Goal: Task Accomplishment & Management: Manage account settings

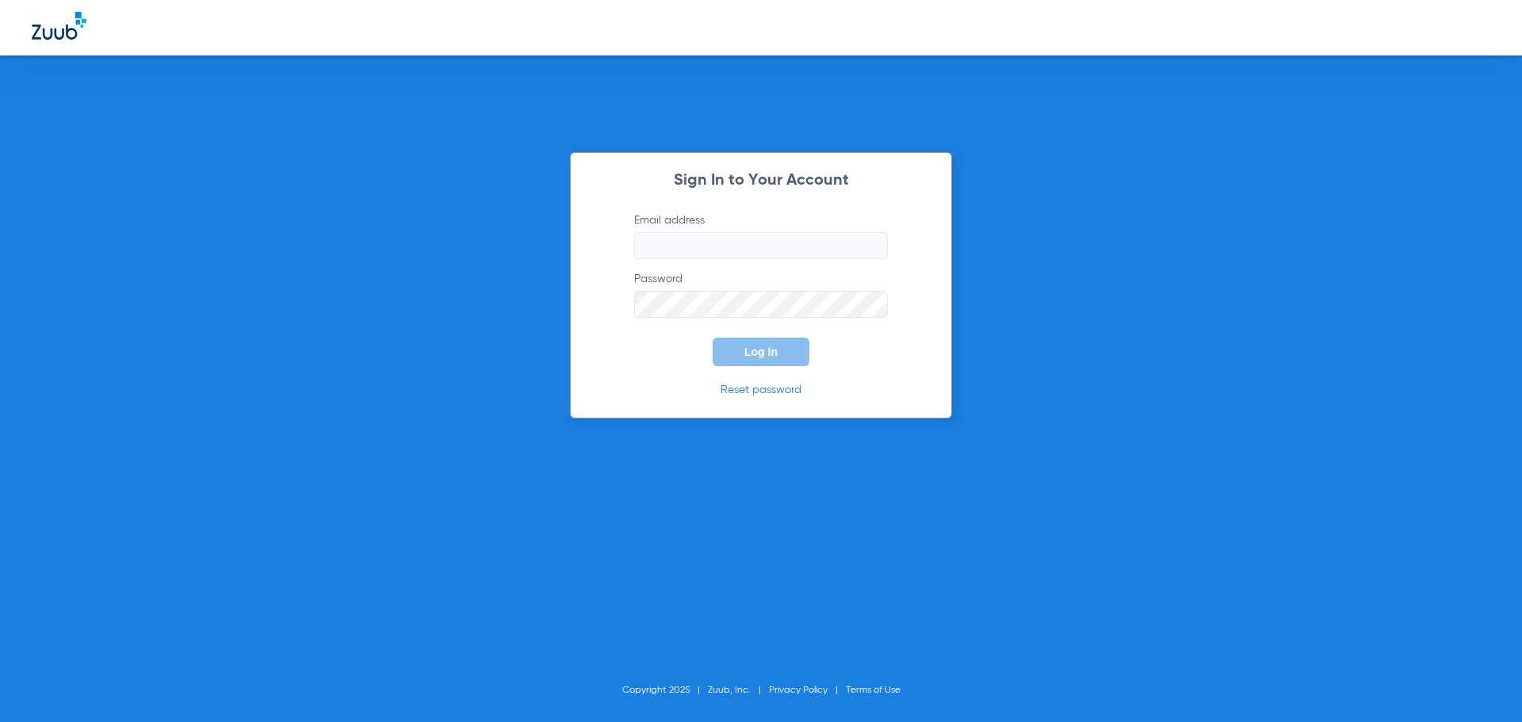
type input "[EMAIL_ADDRESS][DOMAIN_NAME]"
click at [771, 355] on span "Log In" at bounding box center [760, 352] width 33 height 13
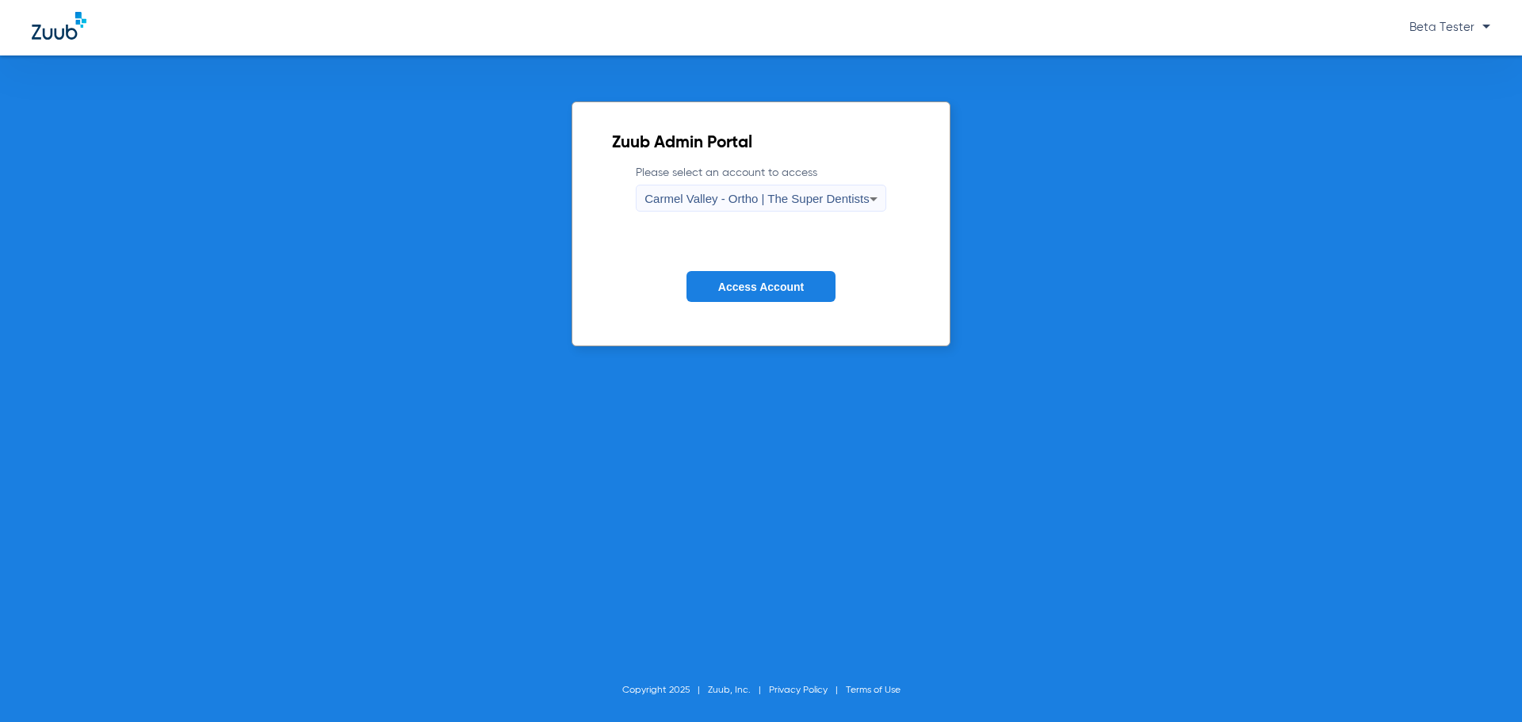
click at [794, 205] on span "Carmel Valley - Ortho | The Super Dentists" at bounding box center [757, 198] width 224 height 13
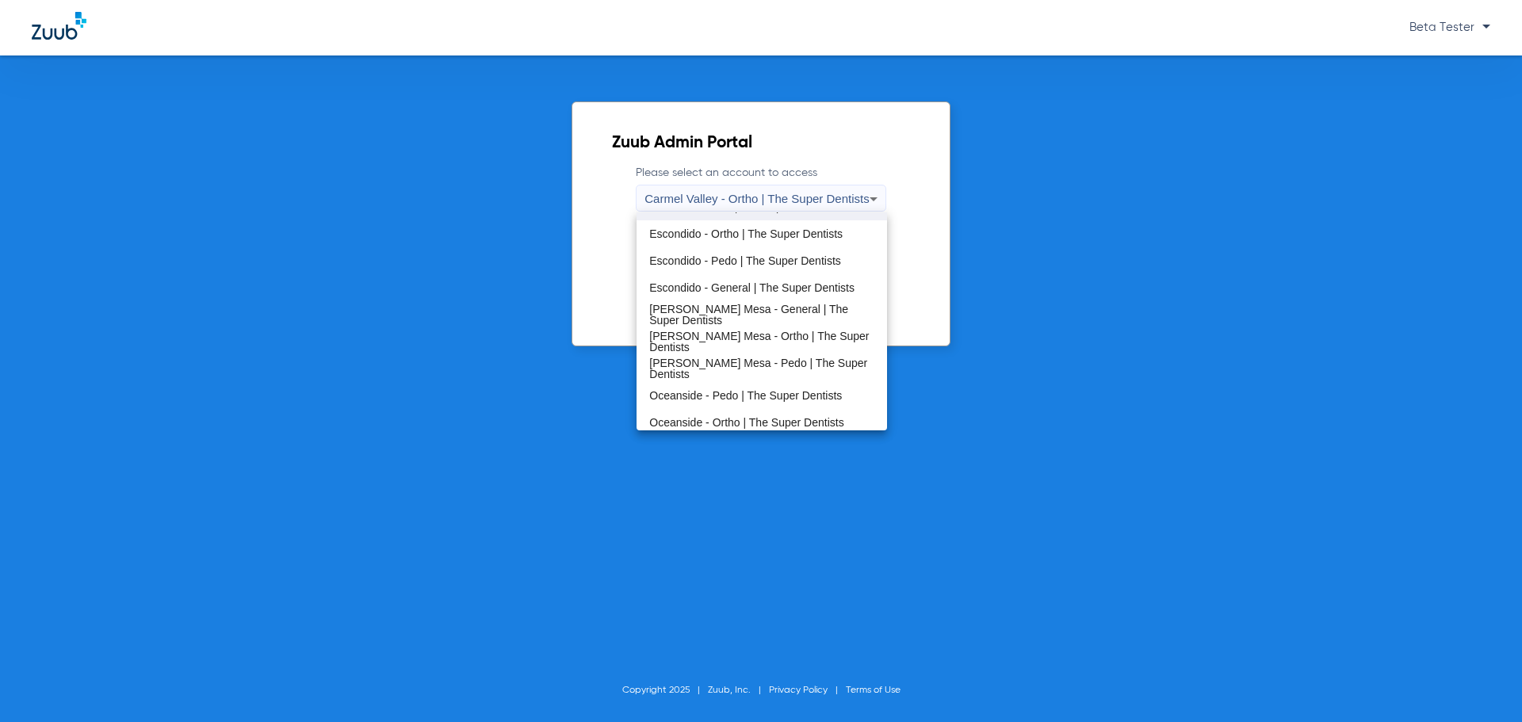
scroll to position [186, 0]
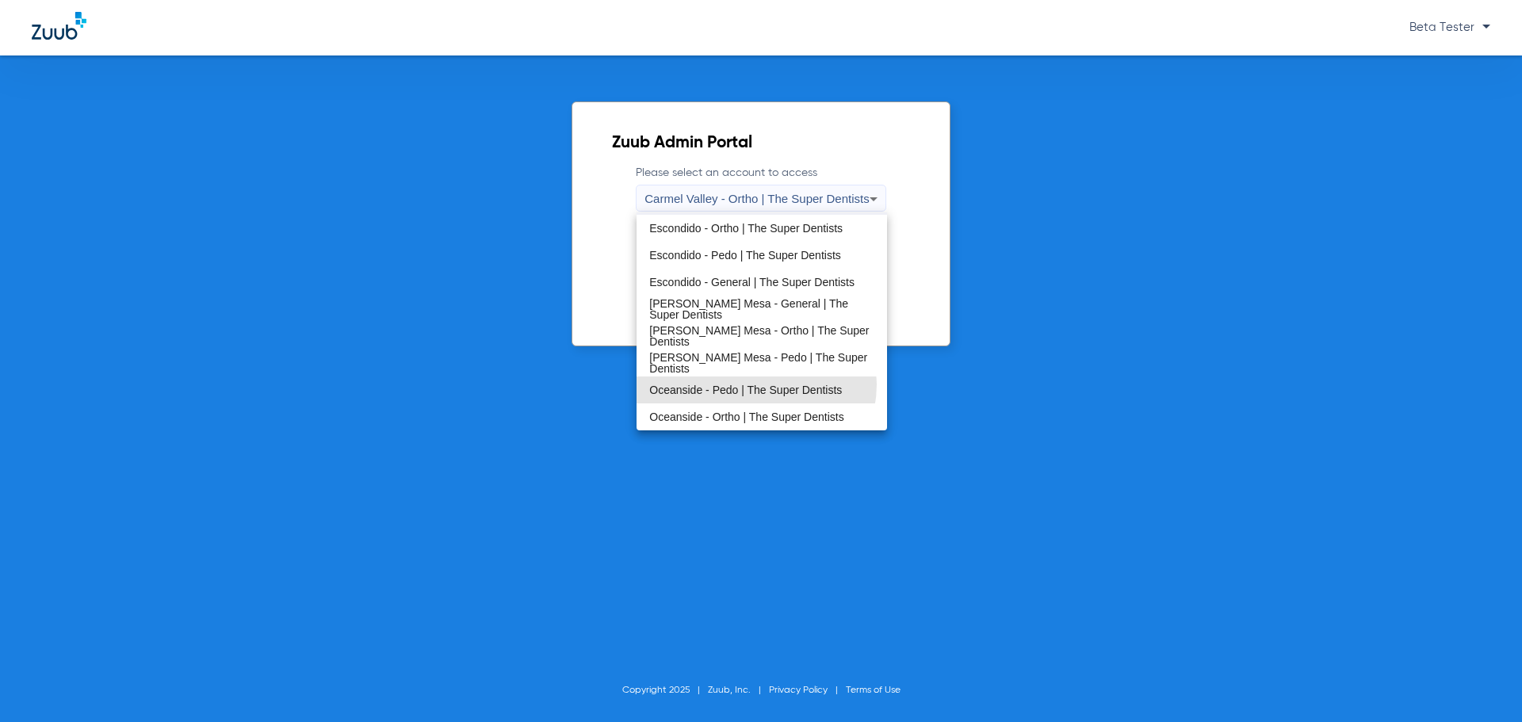
click at [755, 384] on span "Oceanside - Pedo | The Super Dentists" at bounding box center [745, 389] width 193 height 11
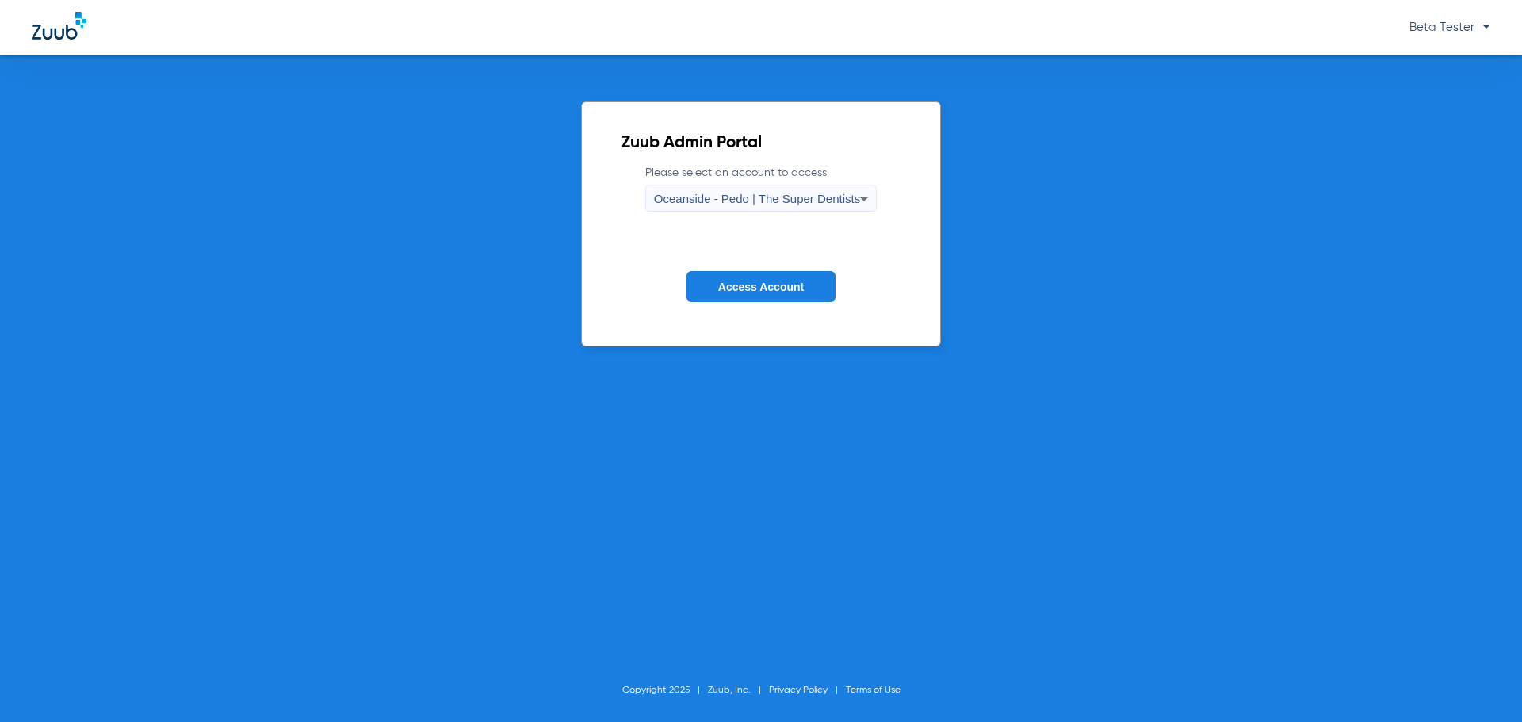
click at [790, 277] on button "Access Account" at bounding box center [761, 286] width 149 height 31
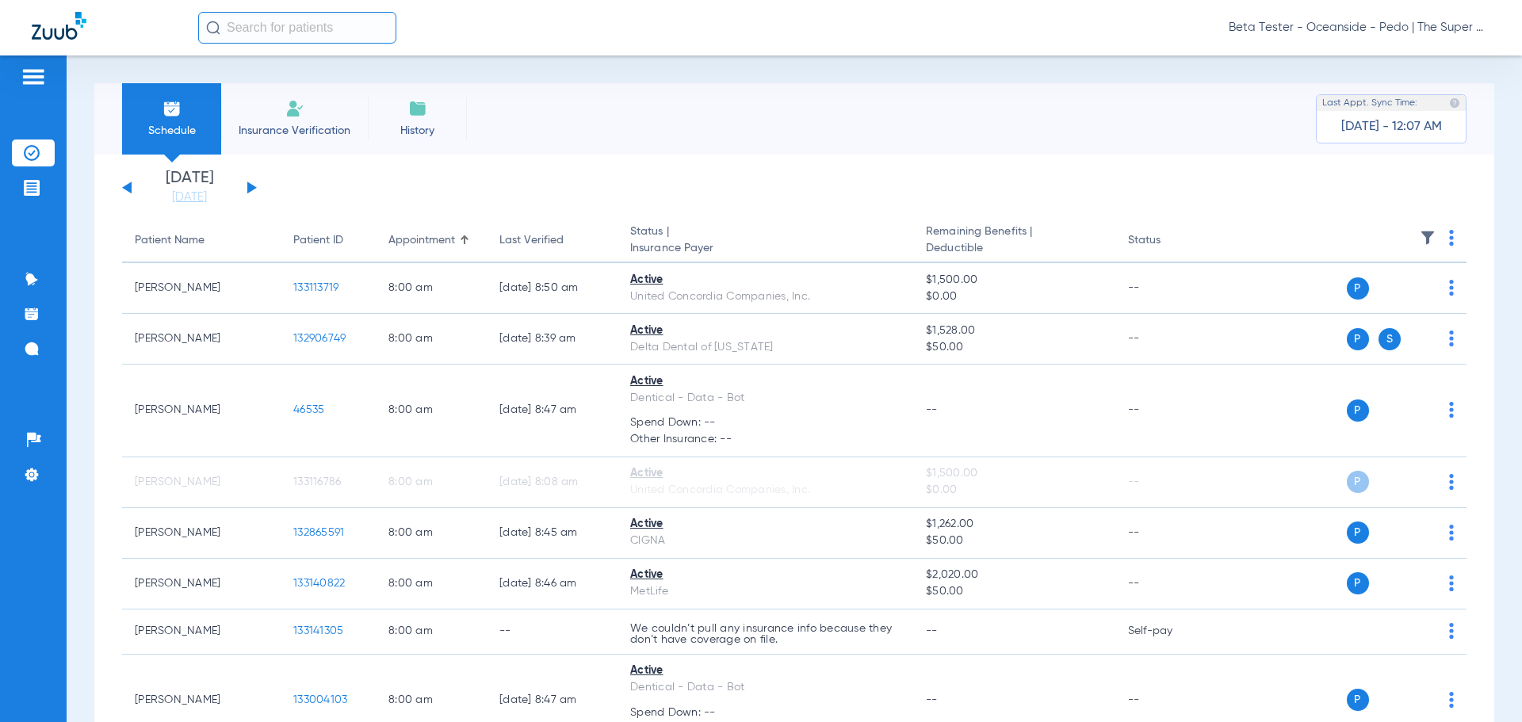
click at [808, 194] on app-single-date-navigator "[DATE] [DATE] [DATE] [DATE] [DATE] [DATE] [DATE] [DATE] [DATE] [DATE] [DATE] [D…" at bounding box center [794, 187] width 1345 height 35
click at [1292, 25] on span "Beta Tester - Oceanside - Pedo | The Super Dentists" at bounding box center [1360, 28] width 262 height 16
click at [1416, 56] on span "Account Selection" at bounding box center [1431, 56] width 89 height 11
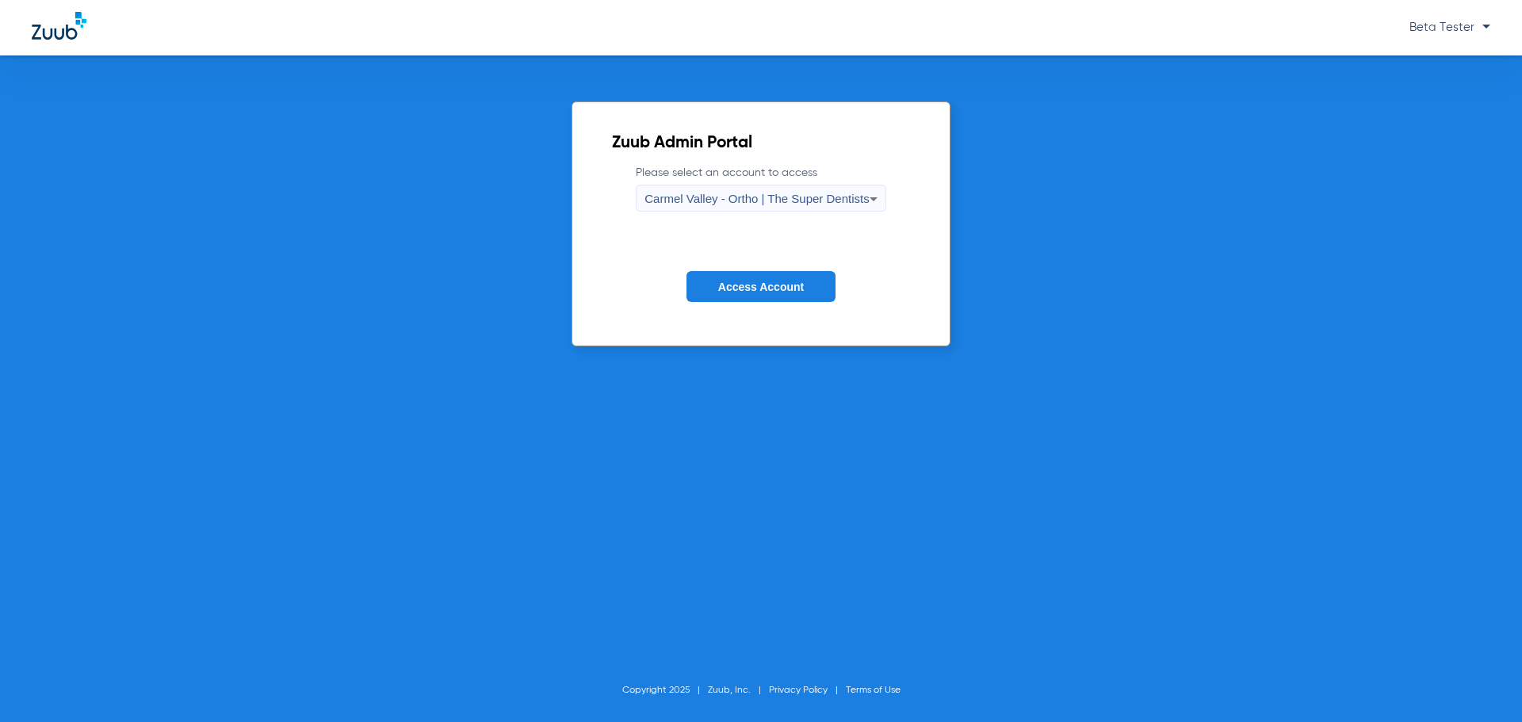
click at [782, 195] on span "Carmel Valley - Ortho | The Super Dentists" at bounding box center [757, 198] width 224 height 13
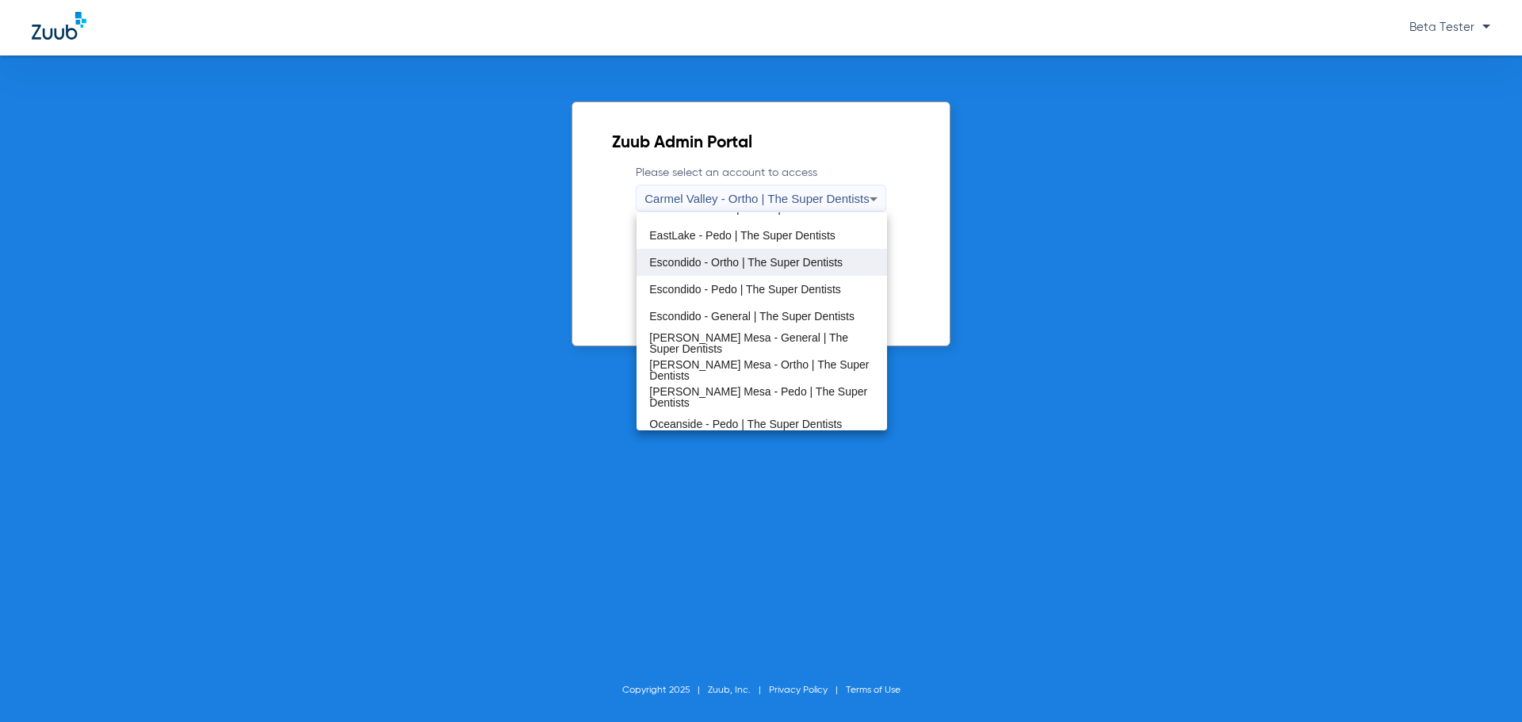
scroll to position [159, 0]
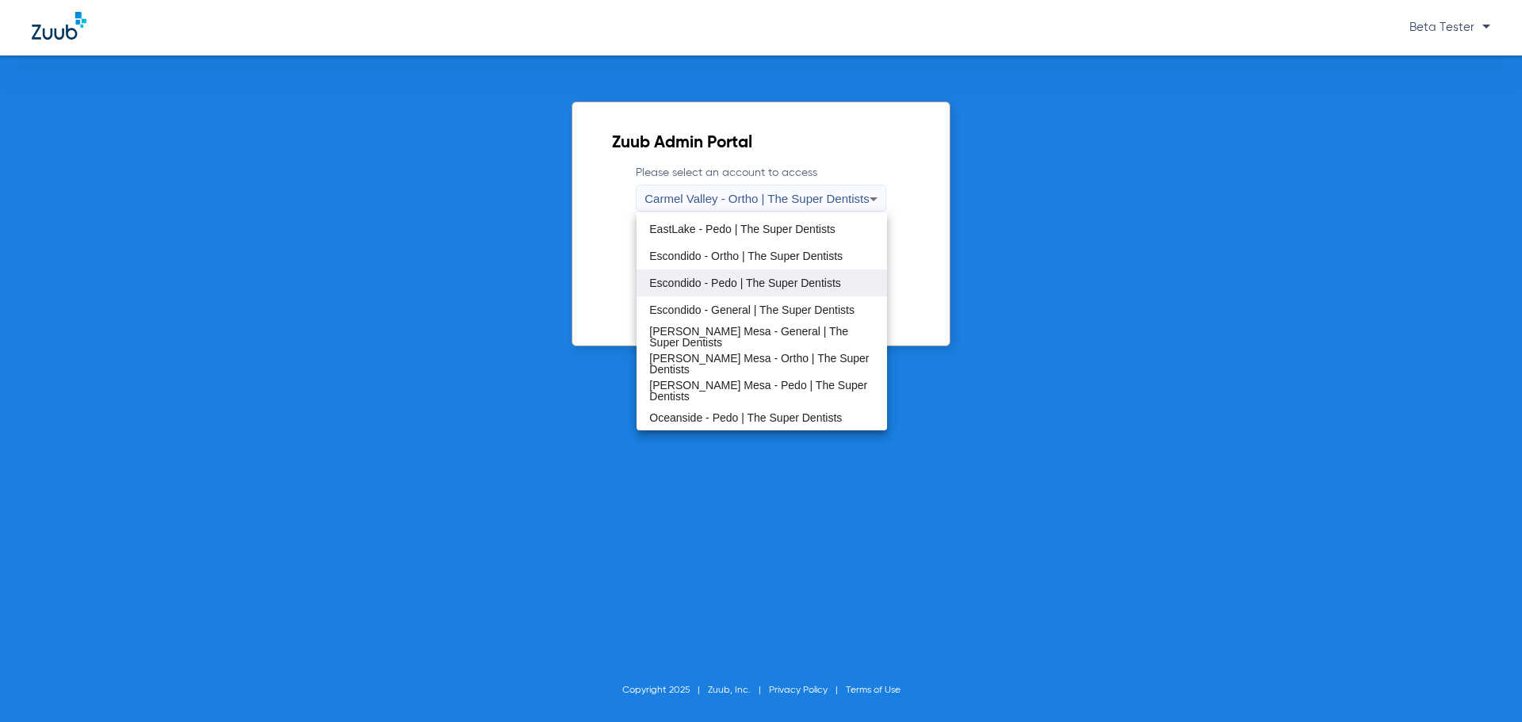
click at [733, 280] on span "Escondido - Pedo | The Super Dentists" at bounding box center [745, 282] width 192 height 11
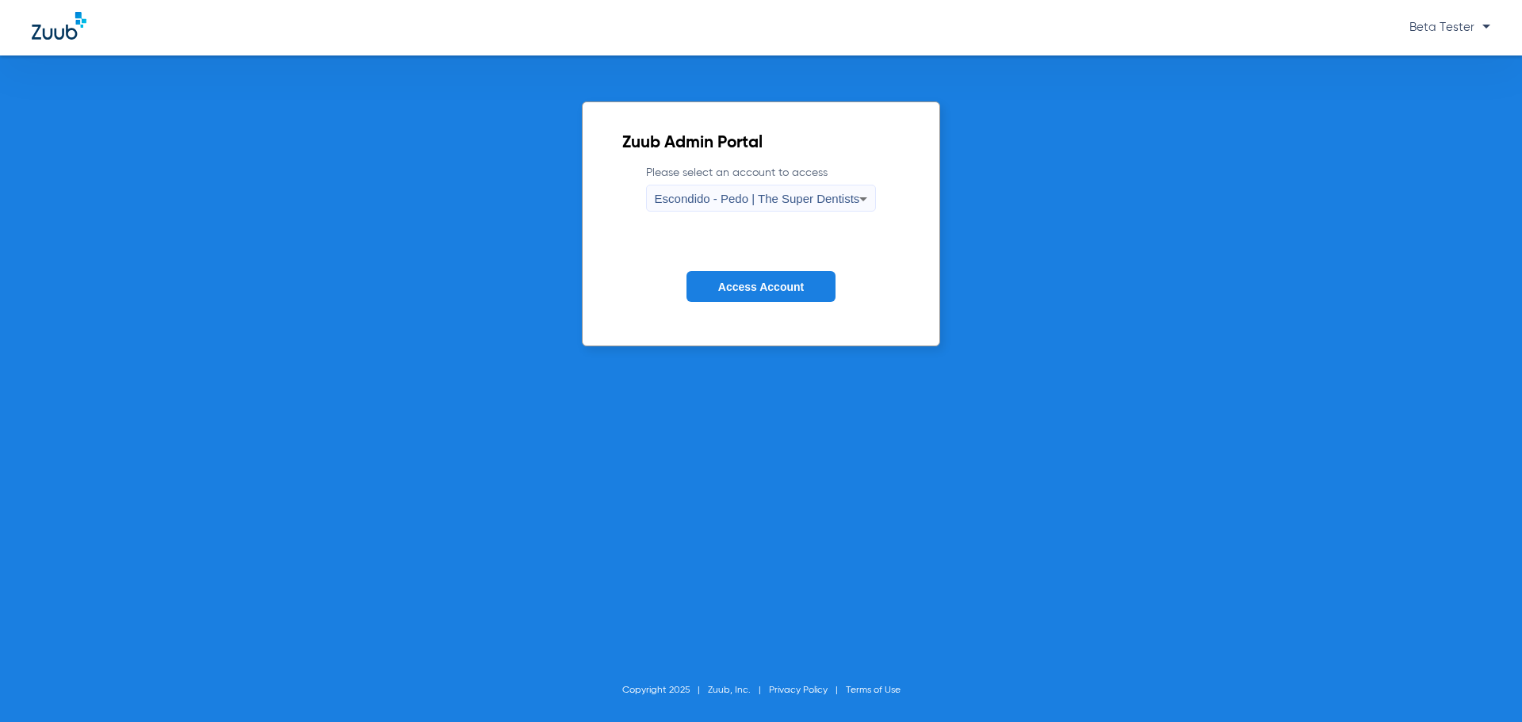
click at [733, 281] on span "Access Account" at bounding box center [761, 287] width 86 height 13
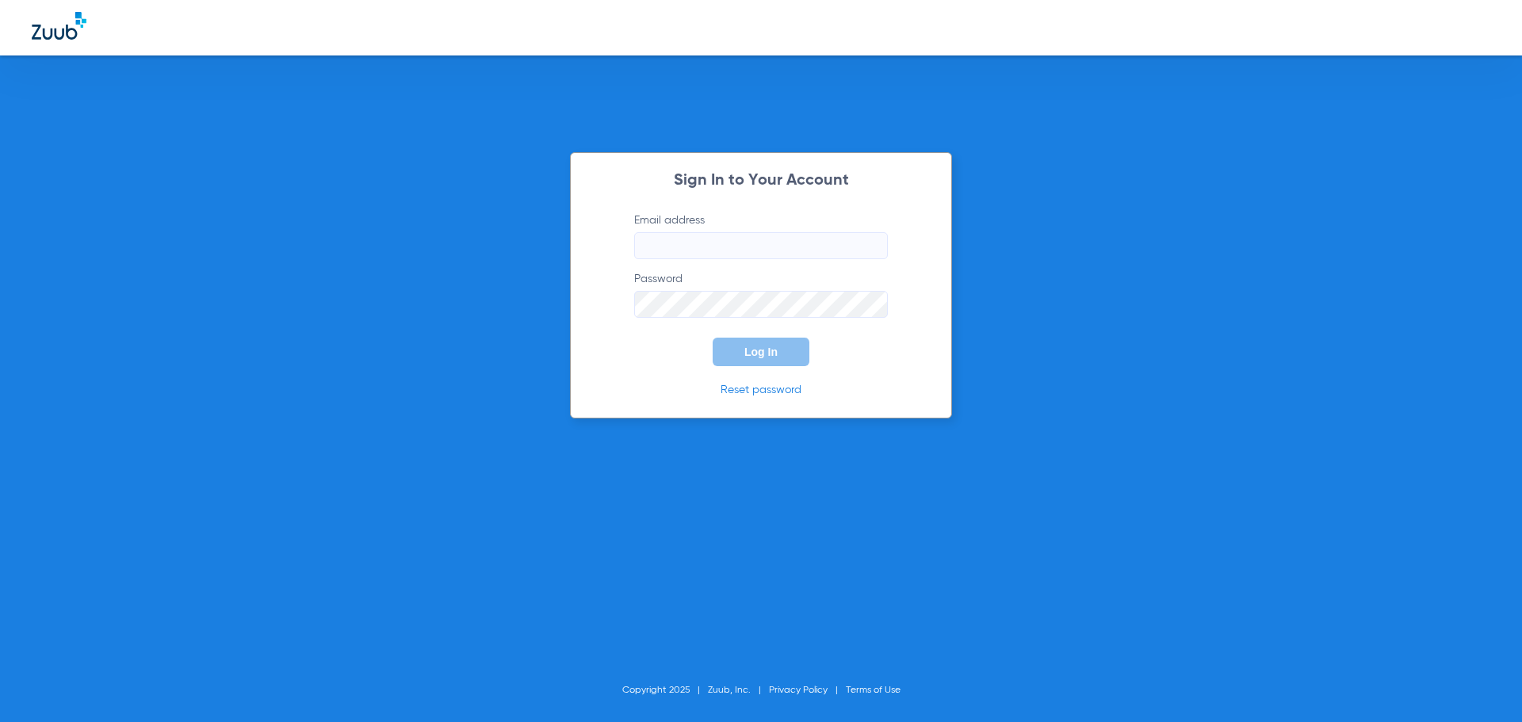
type input "[EMAIL_ADDRESS][DOMAIN_NAME]"
